Goal: Task Accomplishment & Management: Use online tool/utility

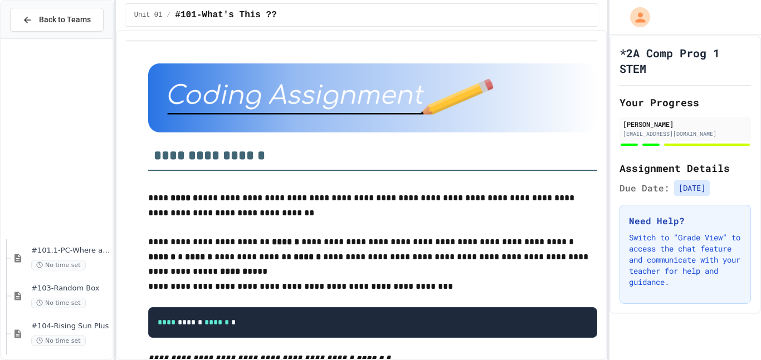
scroll to position [308, 0]
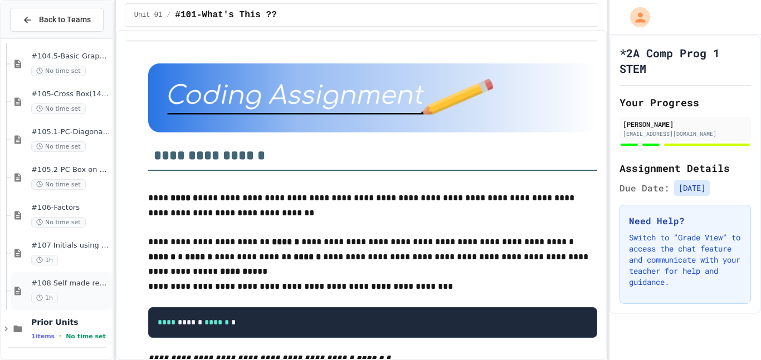
click at [60, 291] on div "#108 Self made review (15pts) 1h" at bounding box center [70, 291] width 79 height 25
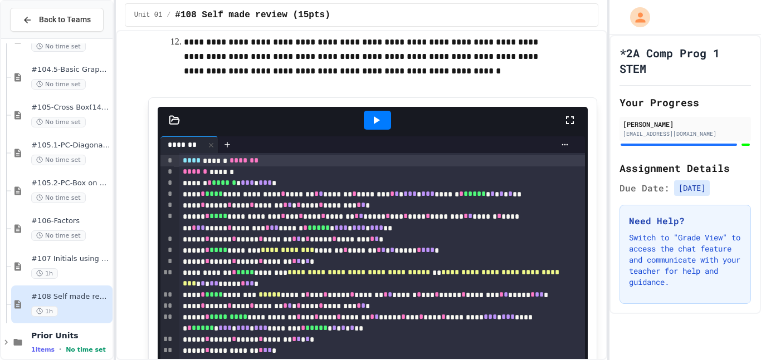
scroll to position [488, 0]
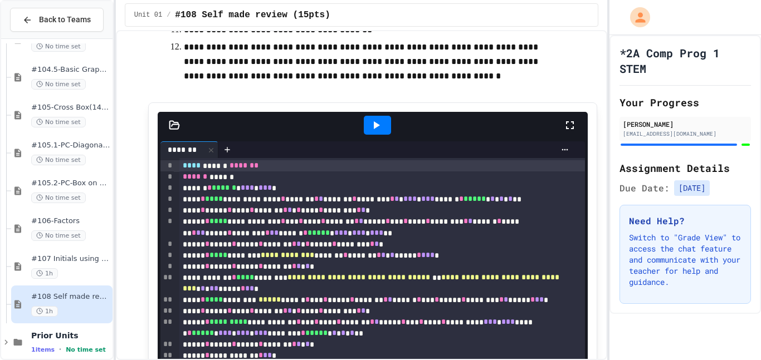
click at [384, 131] on div at bounding box center [377, 125] width 27 height 19
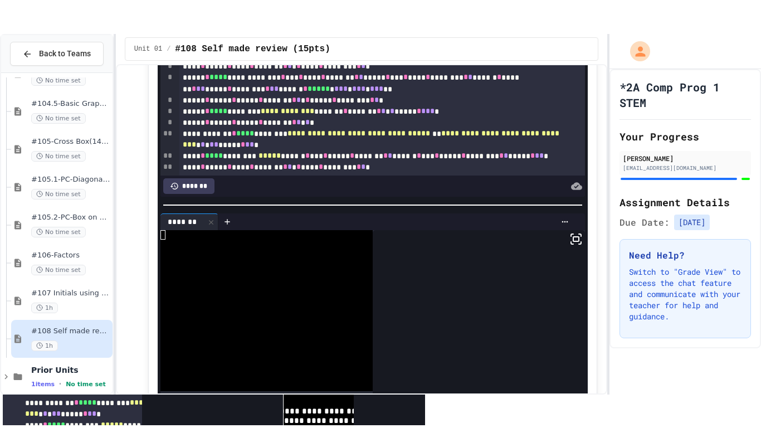
scroll to position [0, 0]
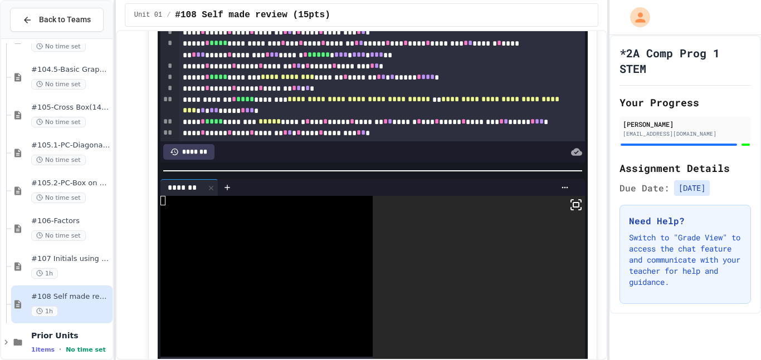
click at [571, 202] on icon at bounding box center [572, 201] width 2 height 2
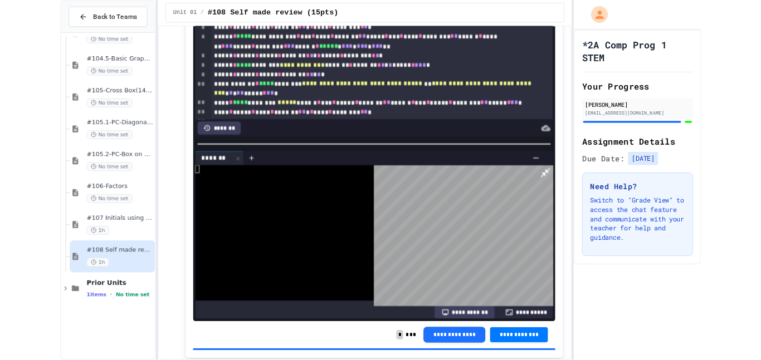
scroll to position [241, 0]
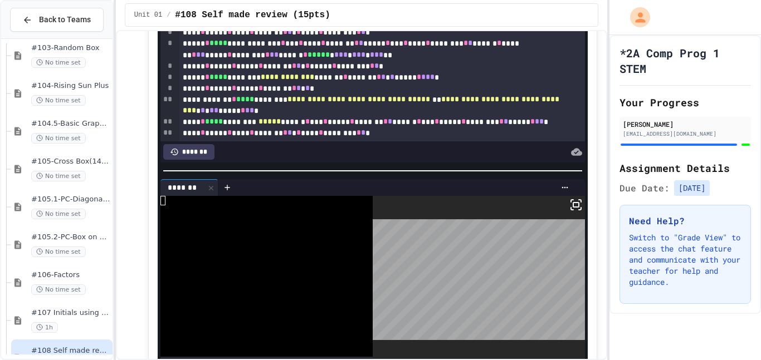
click at [303, 186] on div at bounding box center [380, 180] width 761 height 360
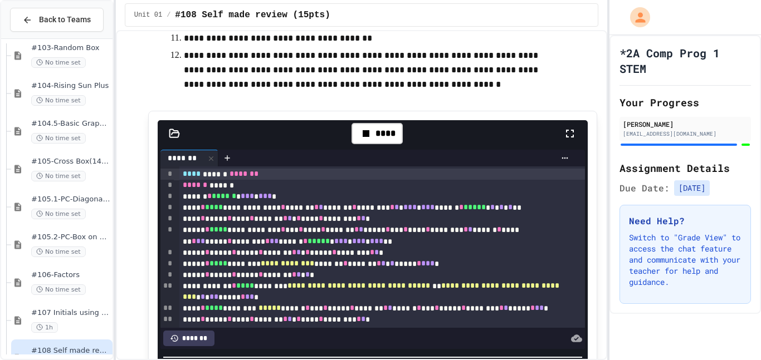
scroll to position [476, 0]
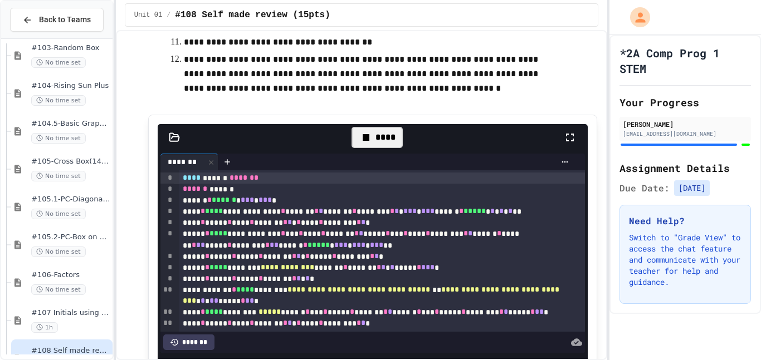
click at [385, 134] on div "****" at bounding box center [376, 137] width 51 height 21
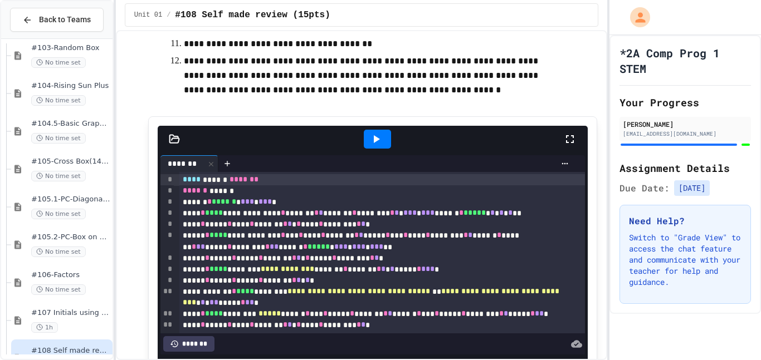
scroll to position [364, 0]
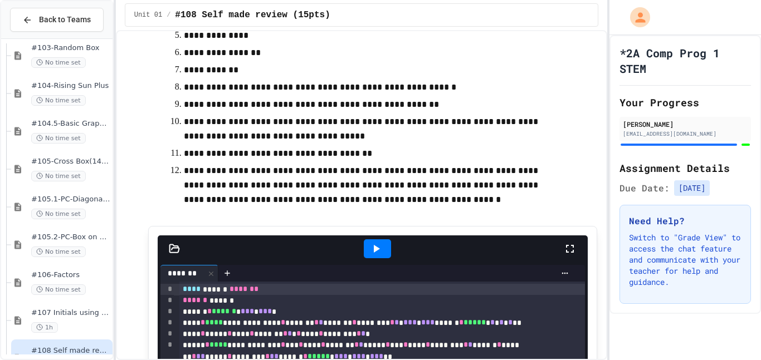
click at [372, 246] on icon at bounding box center [375, 248] width 13 height 13
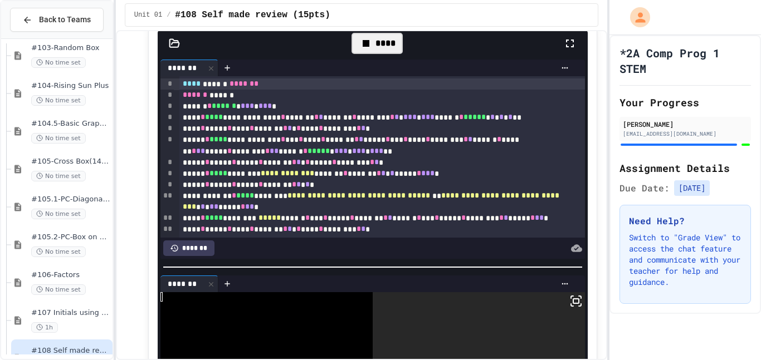
scroll to position [575, 0]
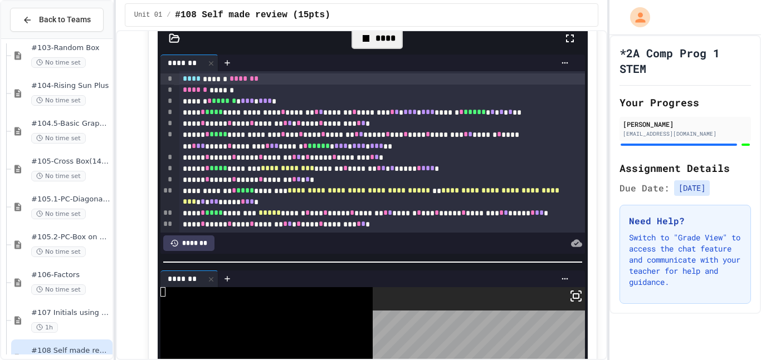
click at [576, 293] on icon at bounding box center [575, 296] width 13 height 13
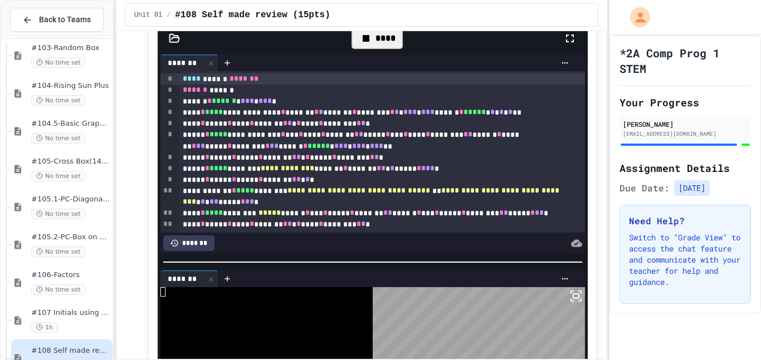
click at [391, 43] on div at bounding box center [380, 180] width 761 height 360
click at [391, 42] on div "****" at bounding box center [376, 38] width 51 height 21
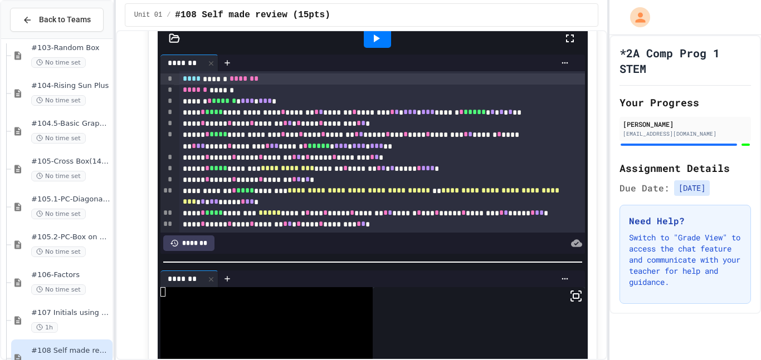
click at [384, 41] on div at bounding box center [377, 38] width 27 height 19
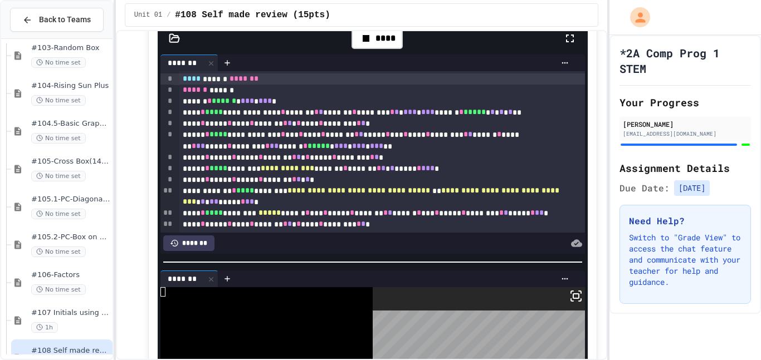
click at [581, 298] on icon at bounding box center [575, 296] width 13 height 13
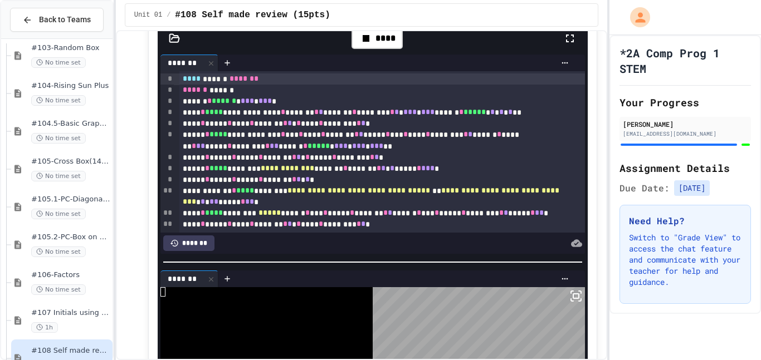
click at [374, 38] on div at bounding box center [380, 180] width 761 height 360
click at [374, 38] on div "****" at bounding box center [376, 38] width 51 height 21
